Goal: Task Accomplishment & Management: Manage account settings

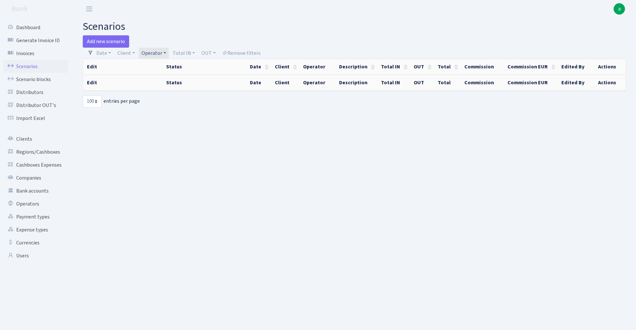
select select "100"
click at [160, 55] on link "Operator" at bounding box center [154, 53] width 30 height 11
click at [157, 76] on input "search" at bounding box center [165, 76] width 48 height 10
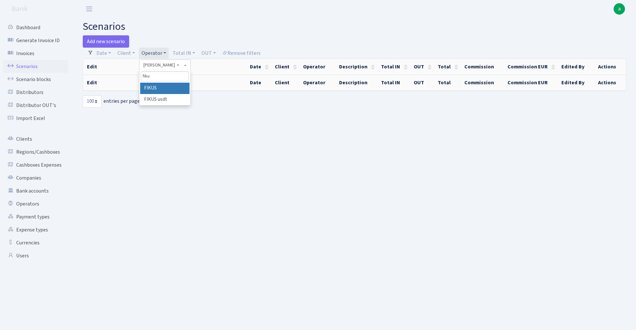
type input "fiku"
click at [168, 87] on li "FIKUS" at bounding box center [164, 88] width 49 height 11
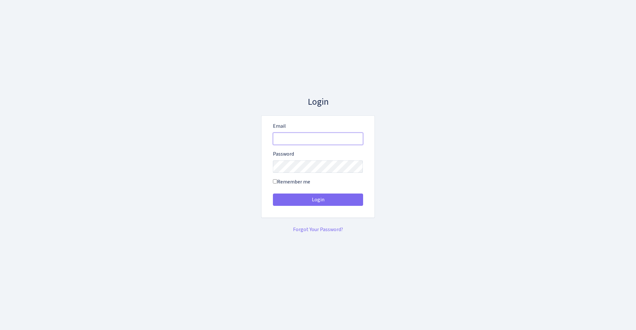
type input "admin@bank.com"
click at [318, 200] on button "Login" at bounding box center [318, 200] width 90 height 12
click at [324, 199] on button "Login" at bounding box center [318, 200] width 90 height 12
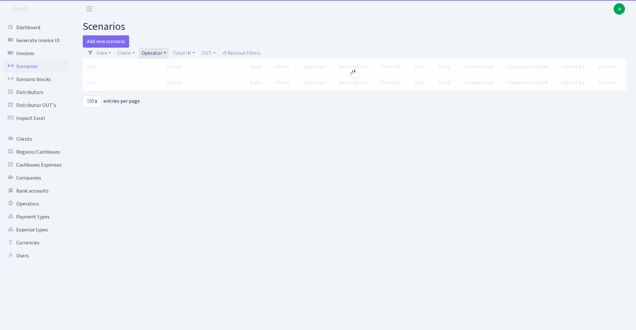
select select "100"
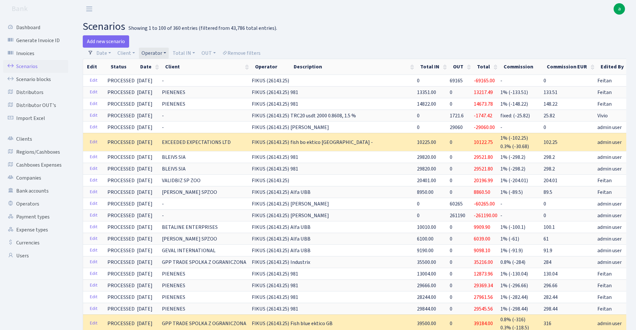
drag, startPoint x: 0, startPoint y: 0, endPoint x: 338, endPoint y: 65, distance: 343.8
click at [338, 65] on th "Description" at bounding box center [353, 67] width 127 height 16
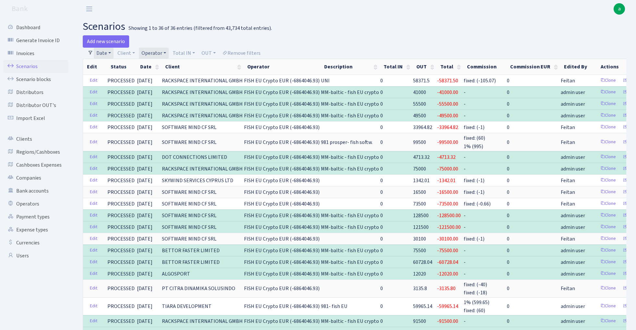
select select "100"
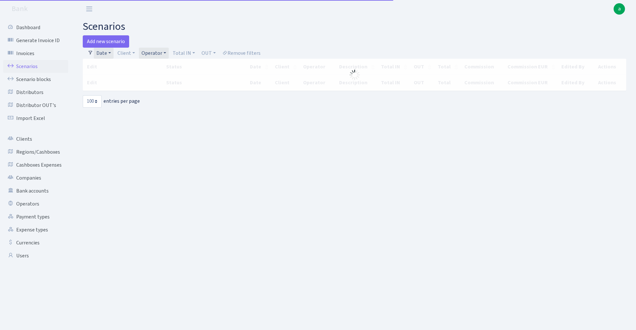
select select "100"
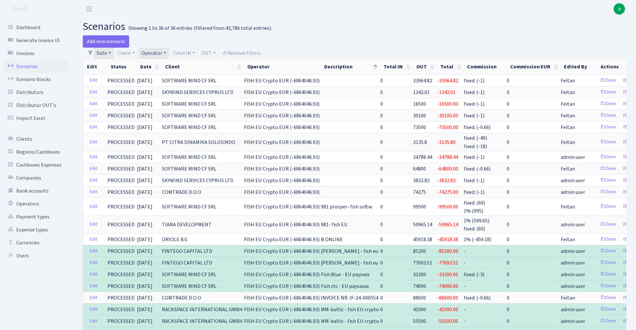
click at [159, 55] on link "Operator" at bounding box center [154, 53] width 30 height 11
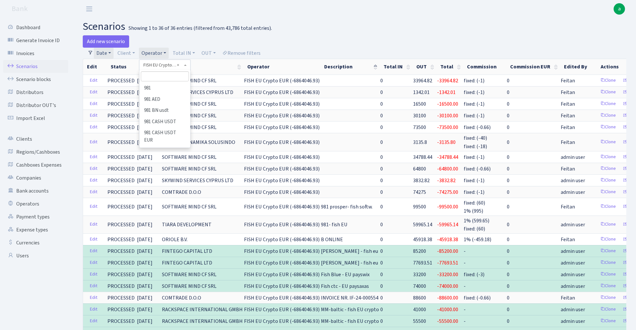
scroll to position [1291, 0]
click at [163, 77] on input "search" at bounding box center [165, 76] width 48 height 10
type input "fiku"
click at [175, 87] on li "FIKUS" at bounding box center [164, 88] width 49 height 11
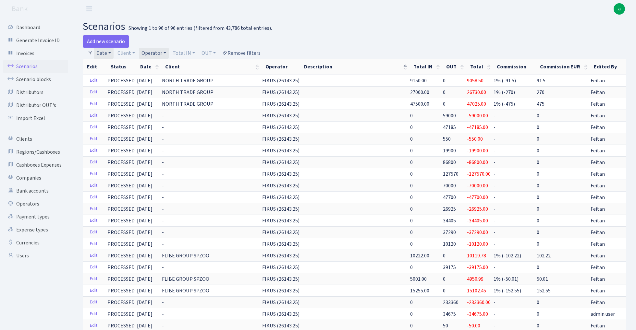
click at [245, 53] on link "Remove filters" at bounding box center [241, 53] width 43 height 11
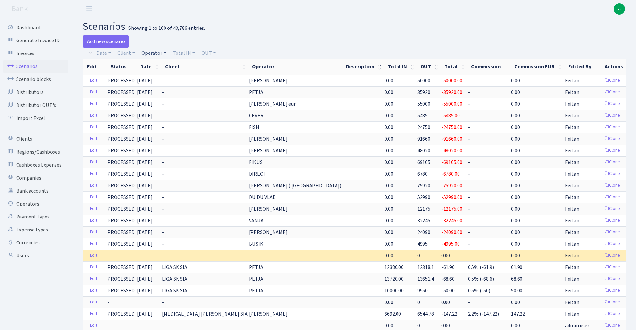
click at [155, 53] on link "Operator" at bounding box center [154, 53] width 30 height 11
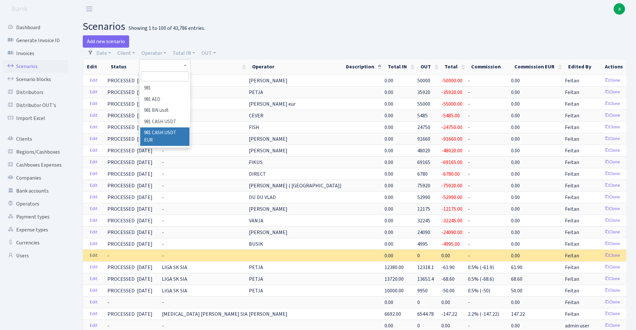
click at [95, 256] on link "Edit" at bounding box center [93, 256] width 13 height 10
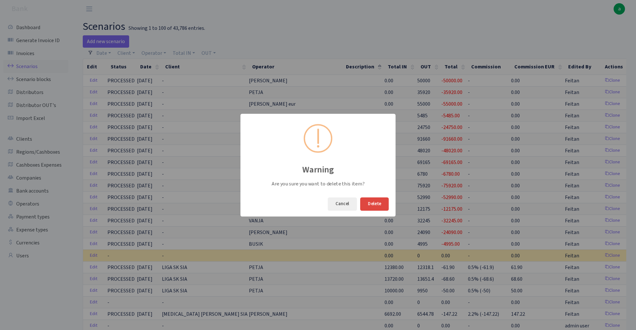
click at [380, 205] on button "Delete" at bounding box center [374, 204] width 29 height 13
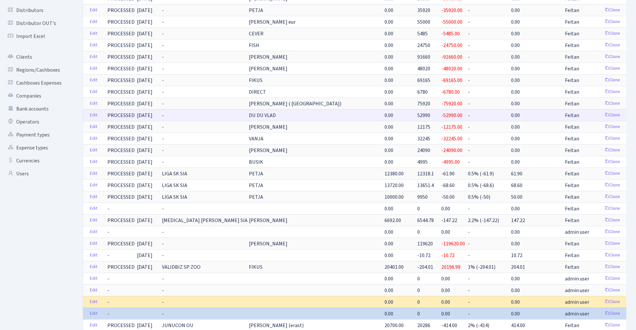
scroll to position [86, 0]
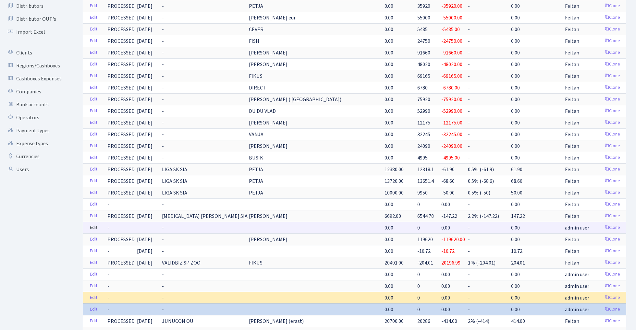
click at [93, 228] on link "Edit" at bounding box center [93, 228] width 13 height 10
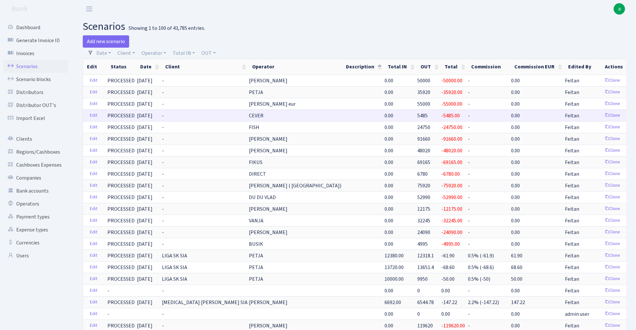
scroll to position [0, 0]
click at [161, 68] on th "Date" at bounding box center [148, 67] width 25 height 16
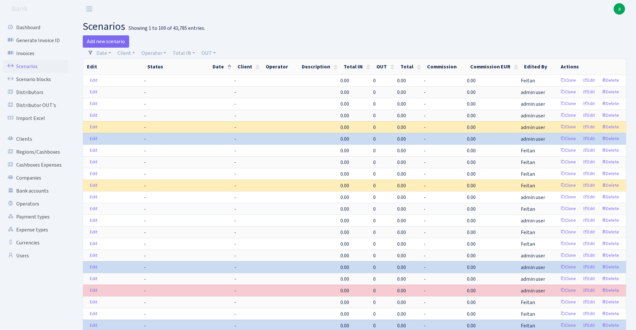
click at [224, 67] on th "Date" at bounding box center [221, 67] width 25 height 16
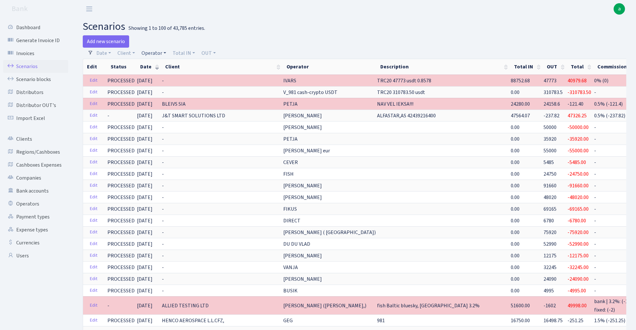
click at [154, 56] on link "Operator" at bounding box center [154, 53] width 30 height 11
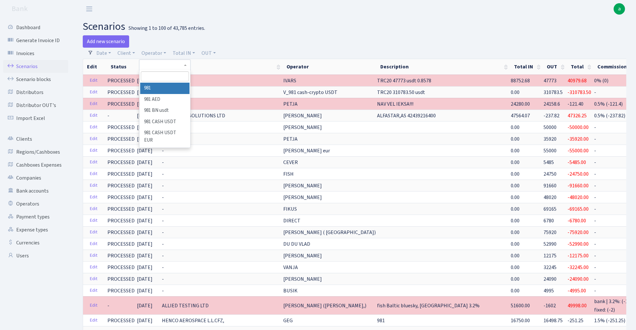
click at [155, 77] on input "search" at bounding box center [165, 76] width 48 height 10
type input "fiku"
click at [168, 85] on li "FIKUS" at bounding box center [164, 88] width 49 height 11
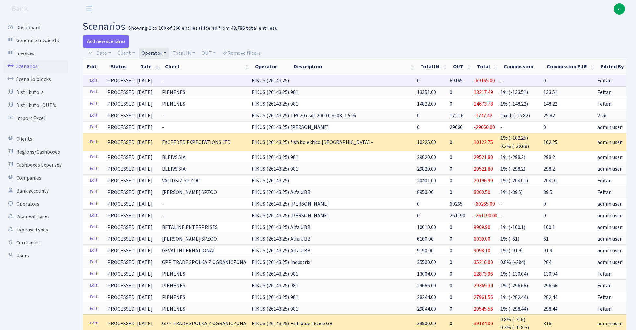
click at [272, 79] on span "FIKUS (26143.25)" at bounding box center [270, 80] width 37 height 7
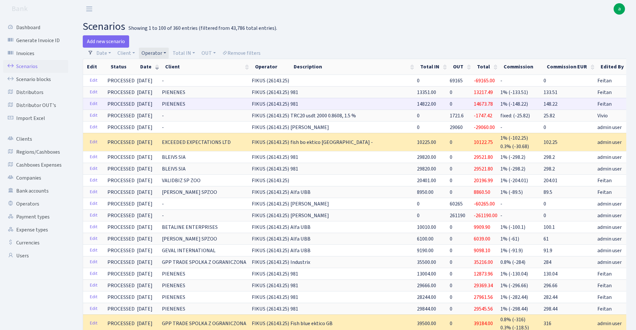
copy span "26143.25"
